Goal: Navigation & Orientation: Find specific page/section

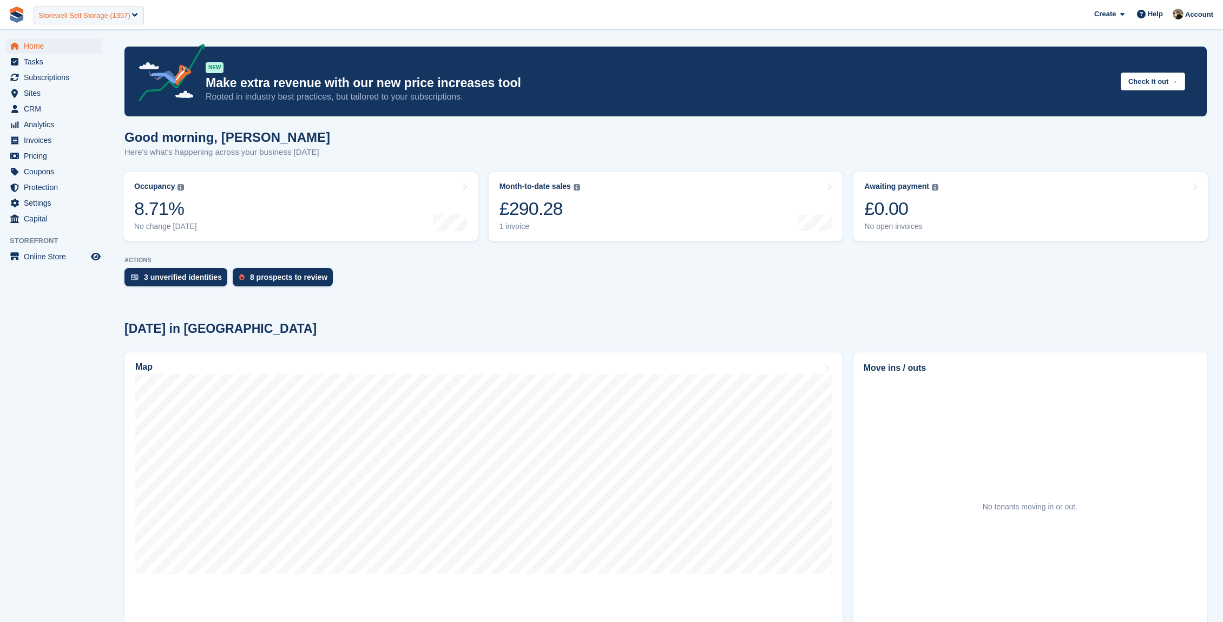
click at [68, 21] on div "Storewell Self Storage (1357)" at bounding box center [89, 15] width 110 height 18
type input "******"
select select "****"
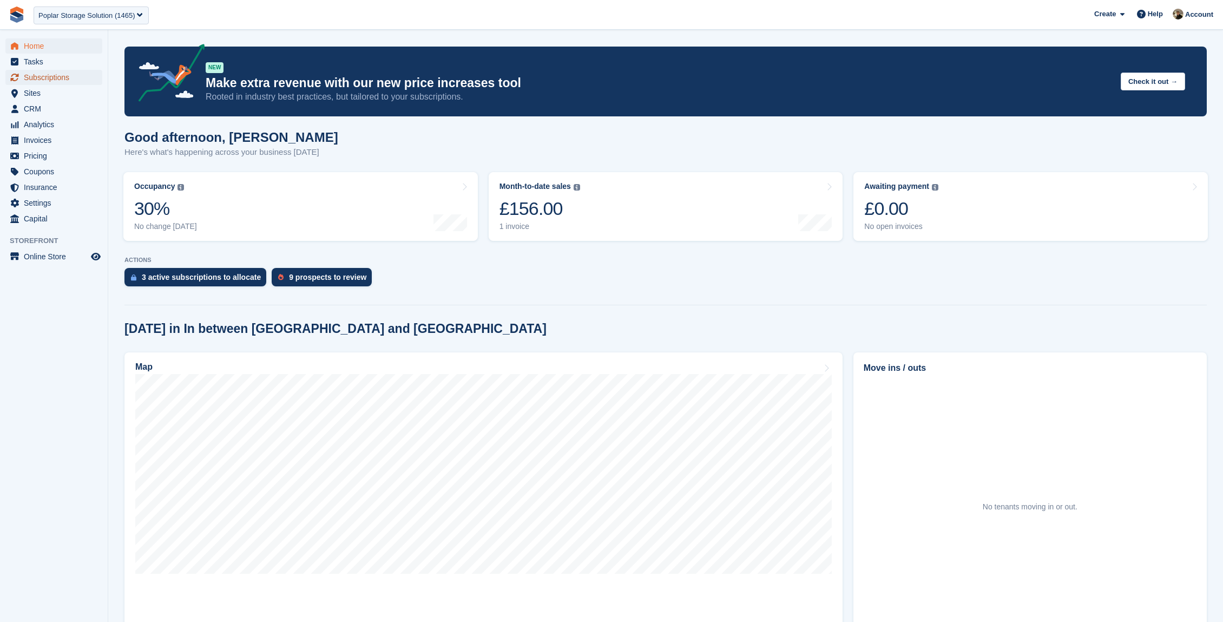
click at [48, 72] on span "Subscriptions" at bounding box center [56, 77] width 65 height 15
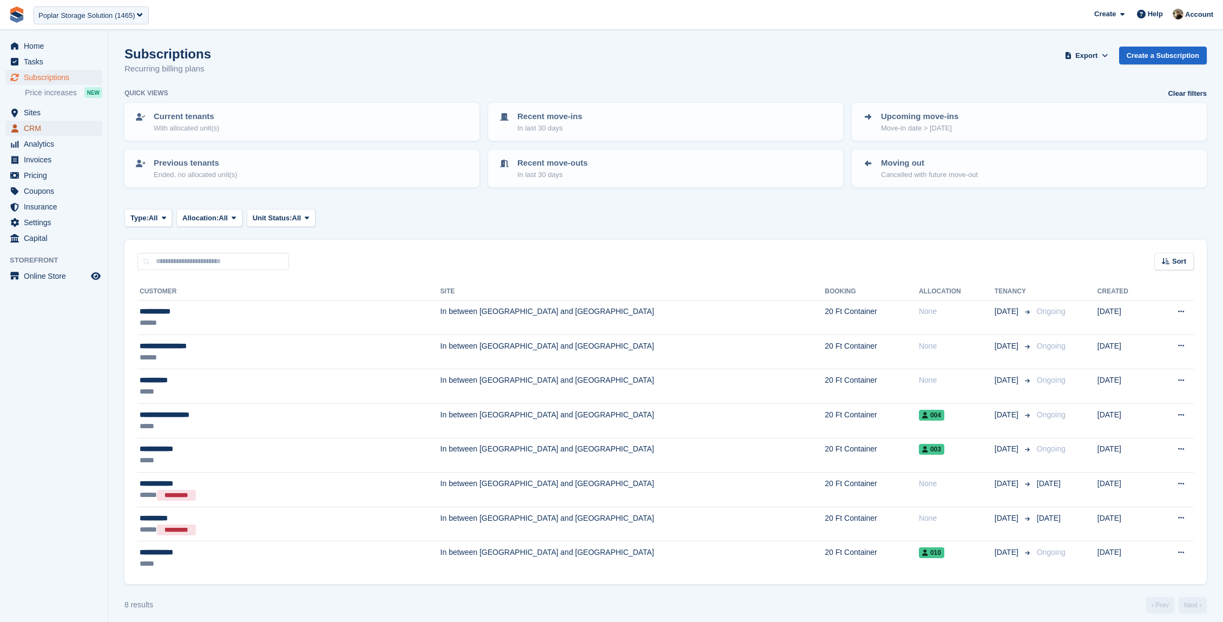
click at [66, 131] on span "CRM" at bounding box center [56, 128] width 65 height 15
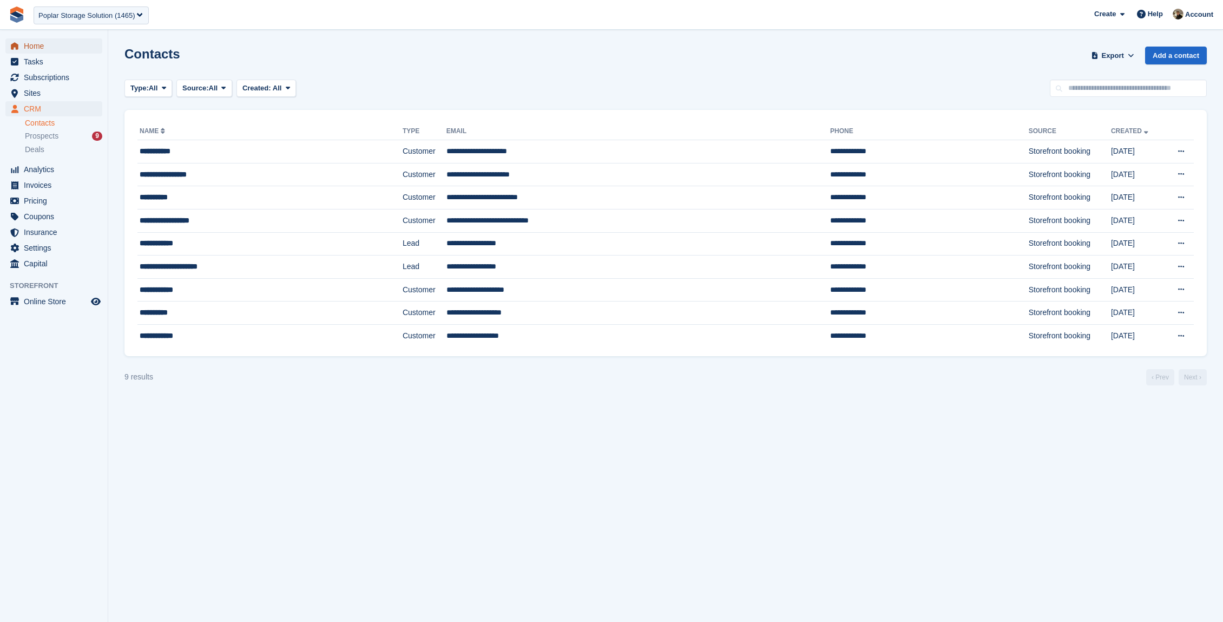
click at [43, 45] on span "Home" at bounding box center [56, 45] width 65 height 15
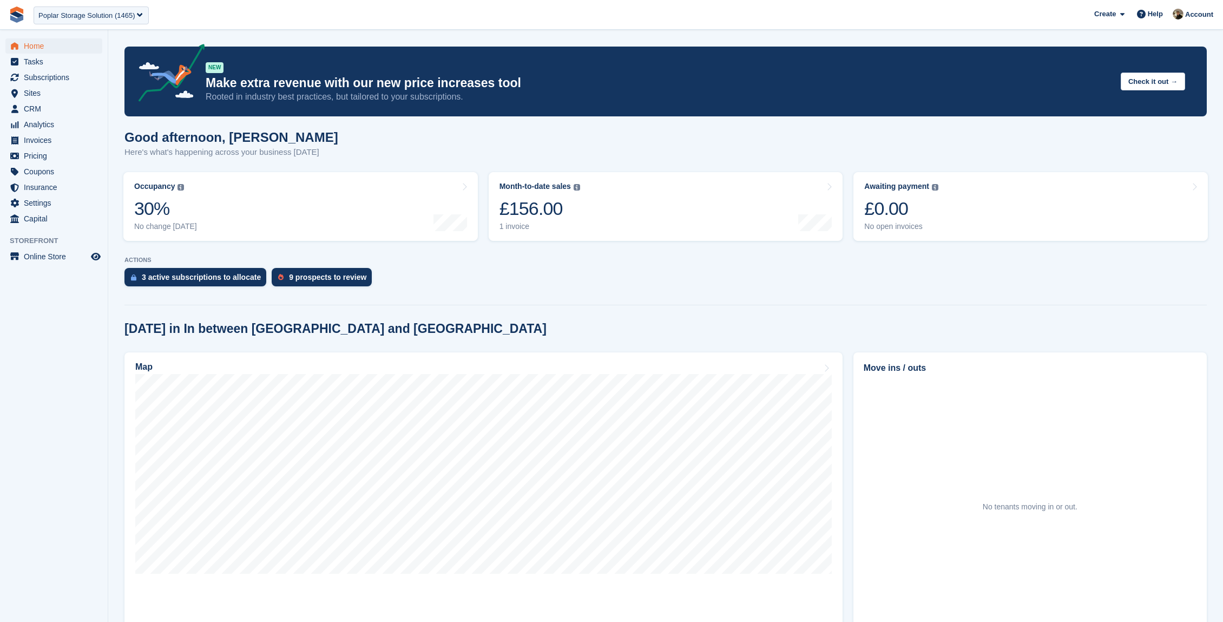
click at [99, 14] on div "Poplar Storage Solution (1465)" at bounding box center [86, 15] width 97 height 11
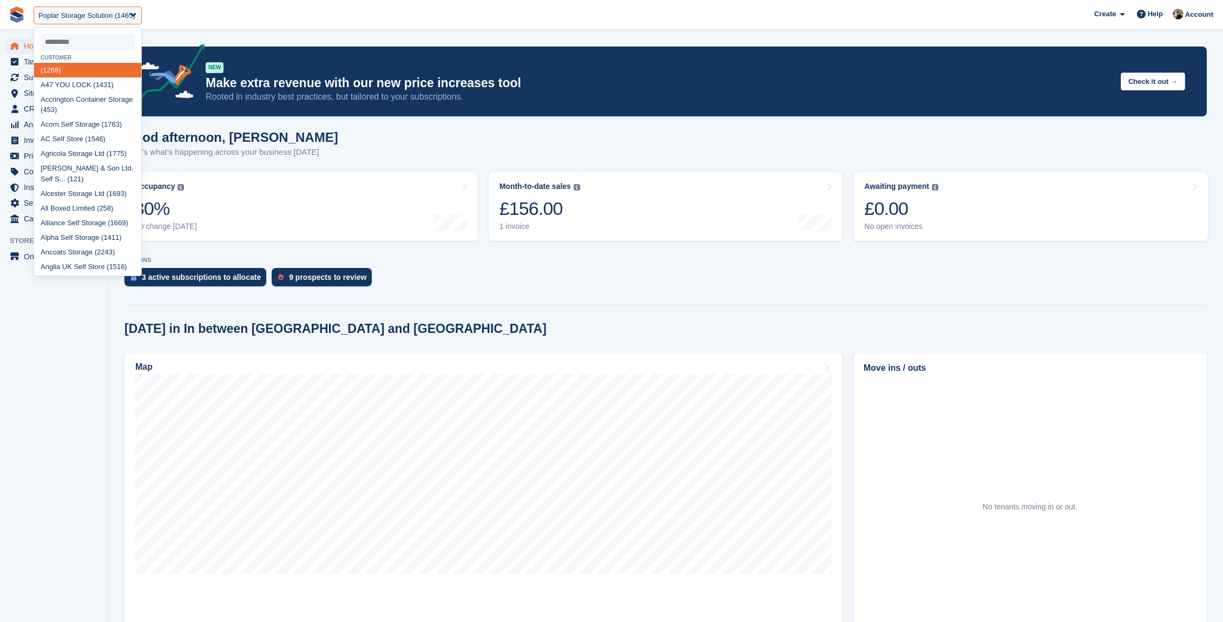
click at [89, 432] on aside "Home Tasks Subscriptions Subscriptions Subscriptions Price increases NEW Price …" at bounding box center [54, 314] width 108 height 568
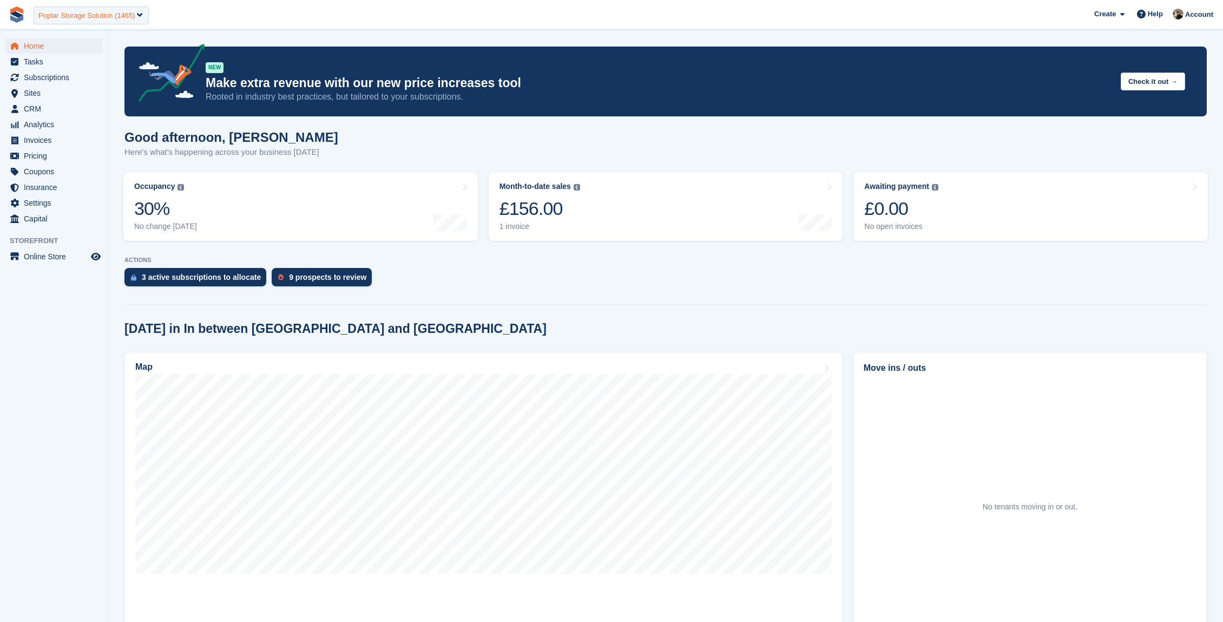
click at [70, 12] on div "Poplar Storage Solution (1465)" at bounding box center [86, 15] width 97 height 11
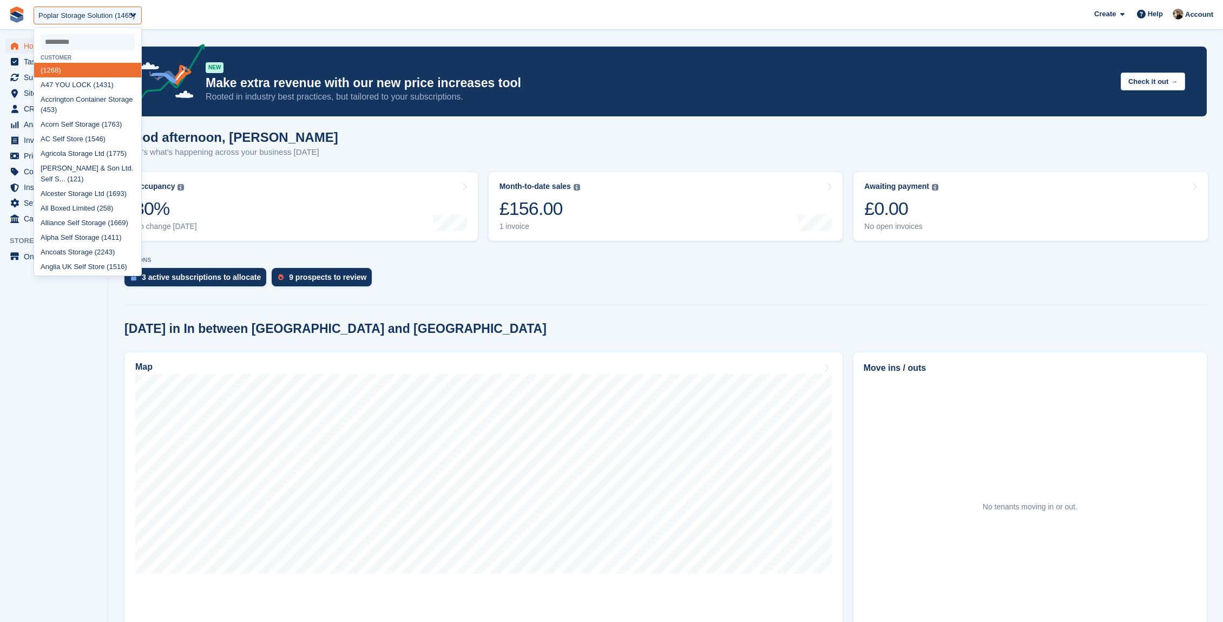
click at [93, 42] on input "select-one" at bounding box center [88, 42] width 94 height 16
click at [135, 17] on div "Poplar Storage Solution (1465)" at bounding box center [86, 15] width 97 height 11
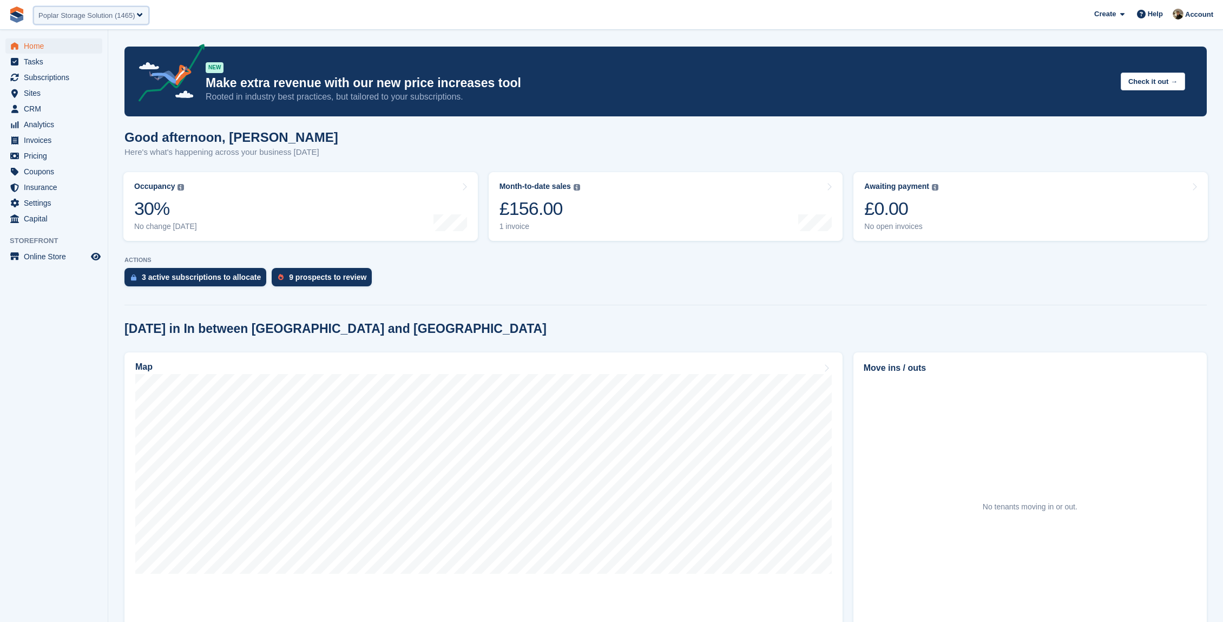
click at [135, 17] on div "Poplar Storage Solution (1465)" at bounding box center [86, 15] width 97 height 11
